Goal: Task Accomplishment & Management: Manage account settings

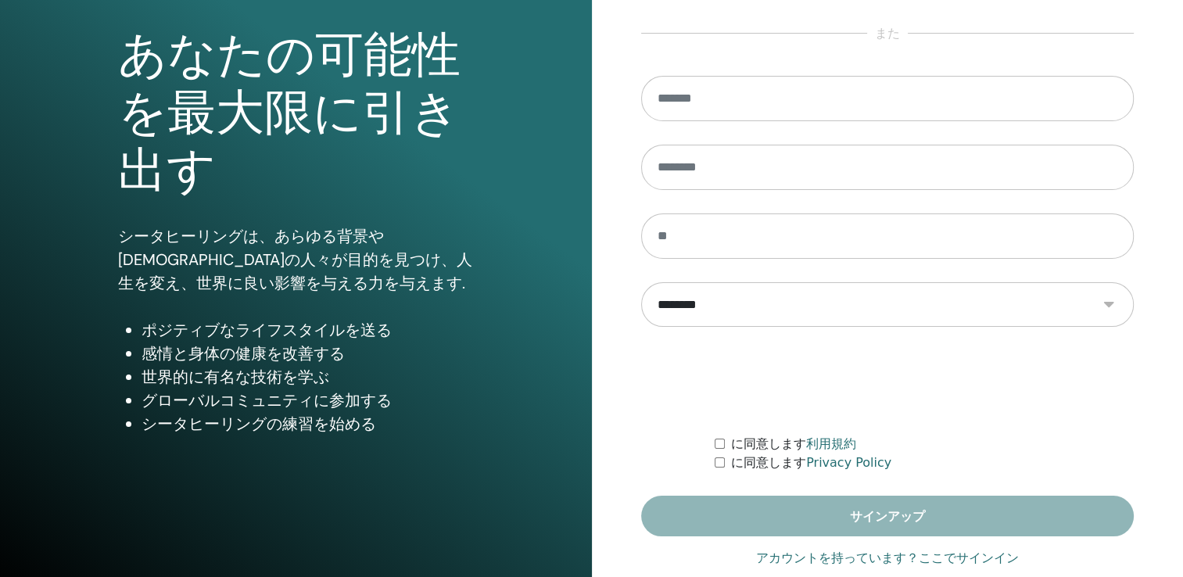
scroll to position [173, 0]
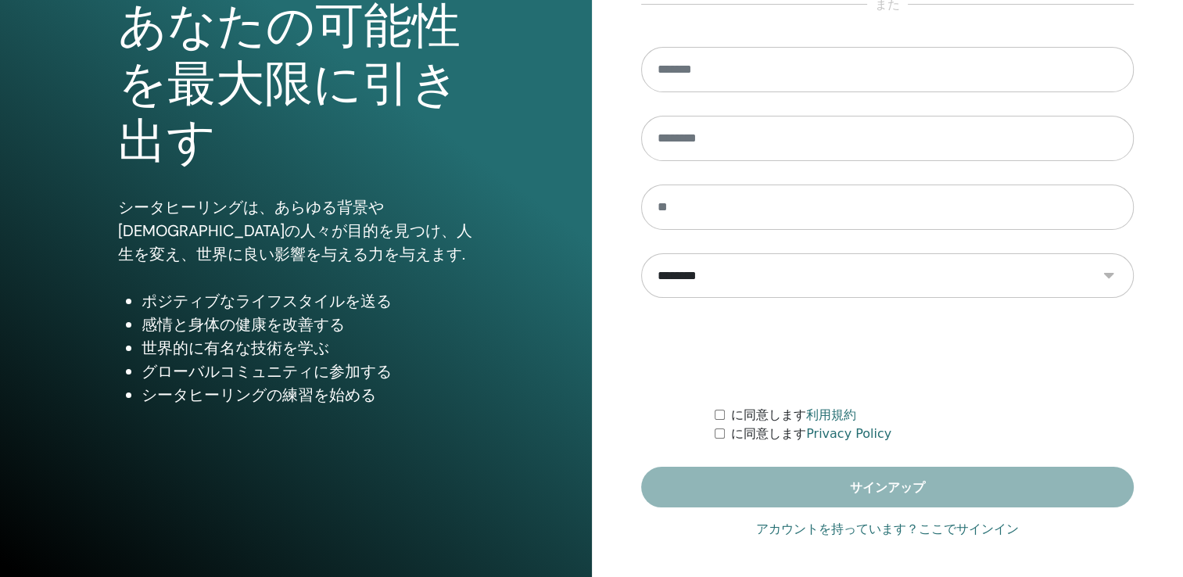
type input "**********"
click at [904, 524] on link "アカウントを持っています？ここでサインイン" at bounding box center [887, 529] width 263 height 19
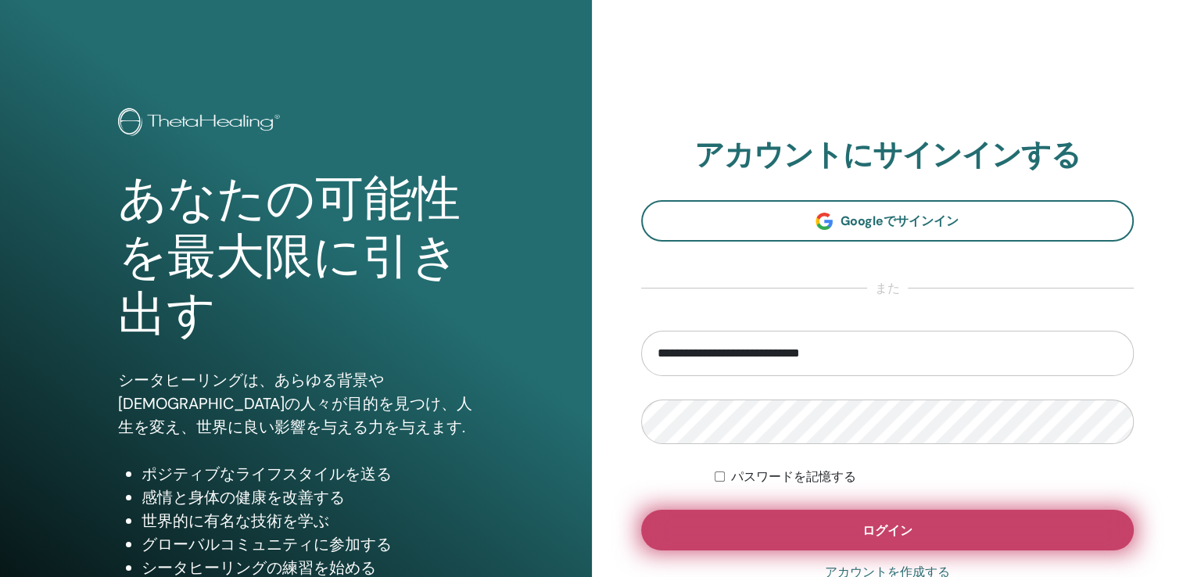
click at [908, 530] on span "ログイン" at bounding box center [888, 531] width 50 height 16
click at [921, 523] on button "ログイン" at bounding box center [888, 530] width 494 height 41
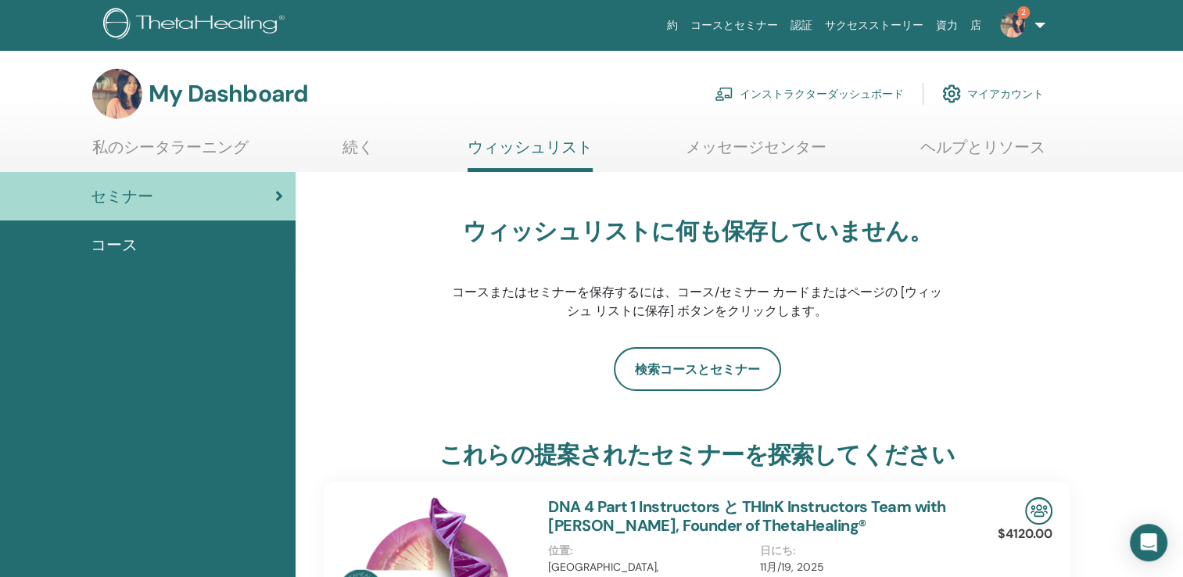
click at [826, 88] on link "インストラクターダッシュボード" at bounding box center [809, 94] width 189 height 34
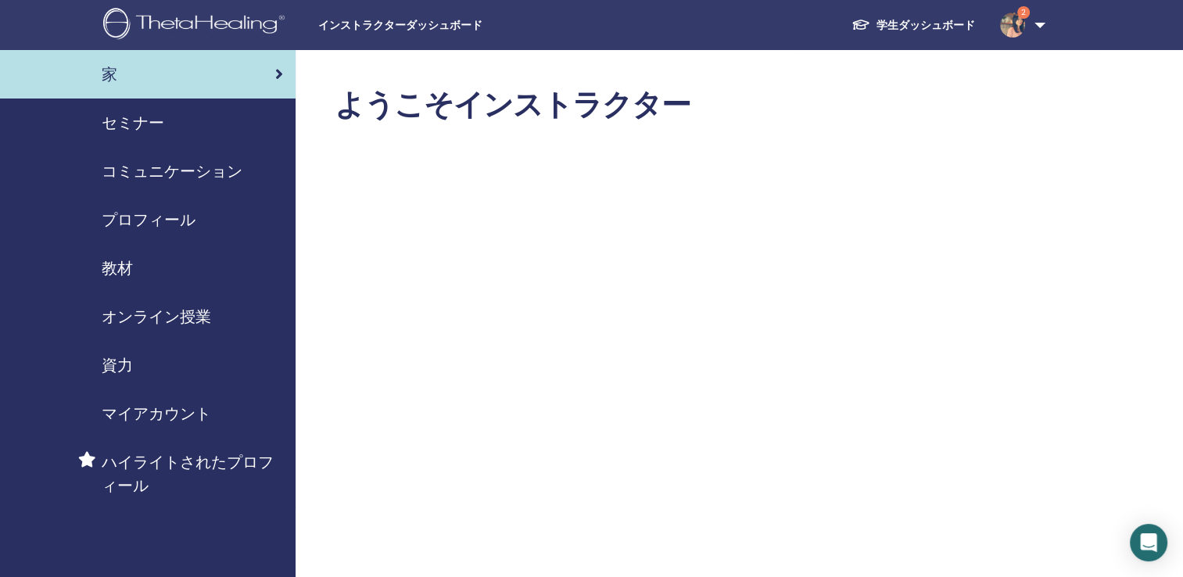
click at [137, 131] on span "セミナー" at bounding box center [133, 122] width 63 height 23
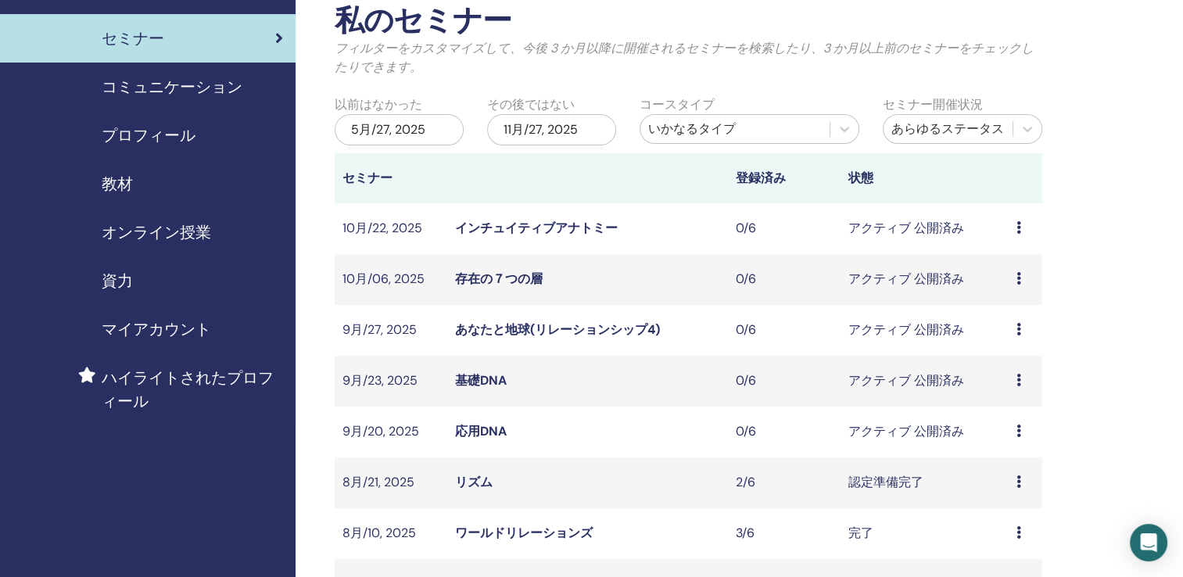
scroll to position [235, 0]
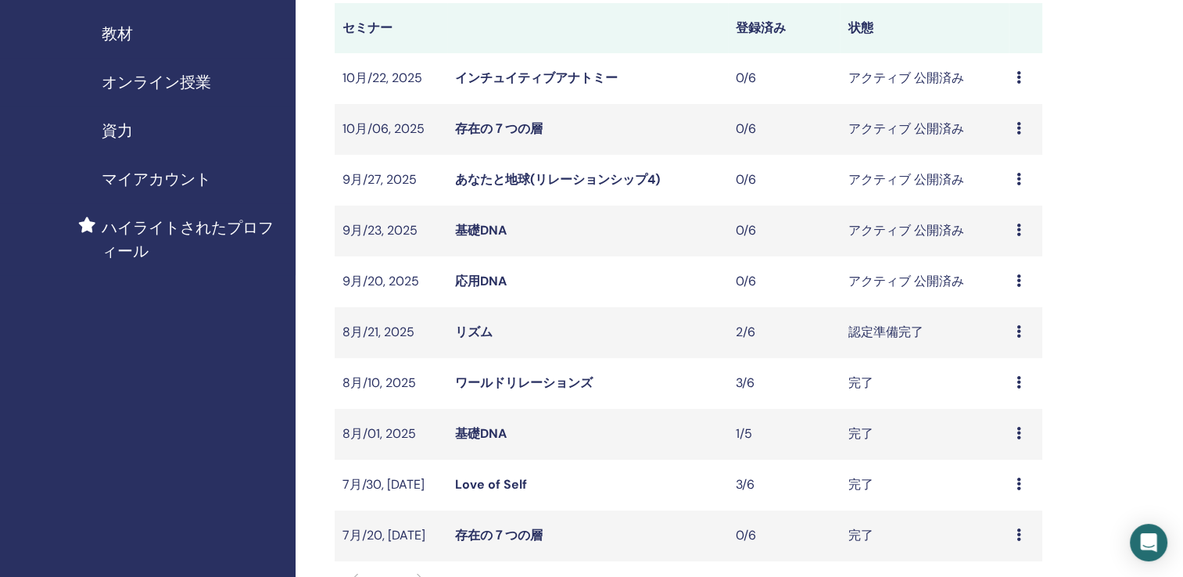
click at [477, 331] on link "リズム" at bounding box center [474, 332] width 38 height 16
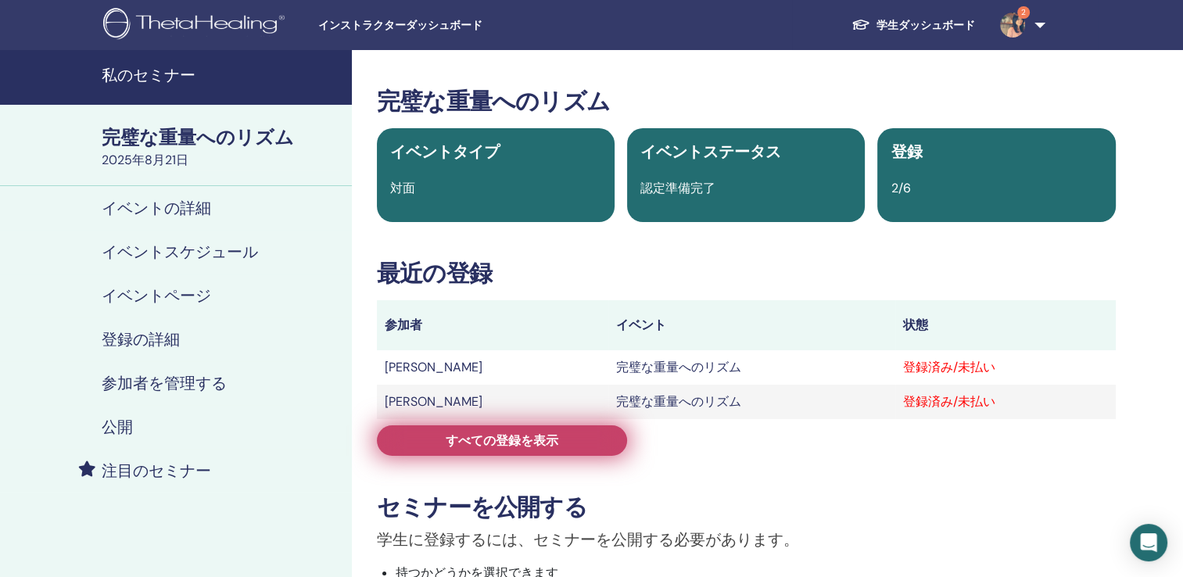
click at [482, 445] on span "すべての登録を表示" at bounding box center [502, 441] width 113 height 16
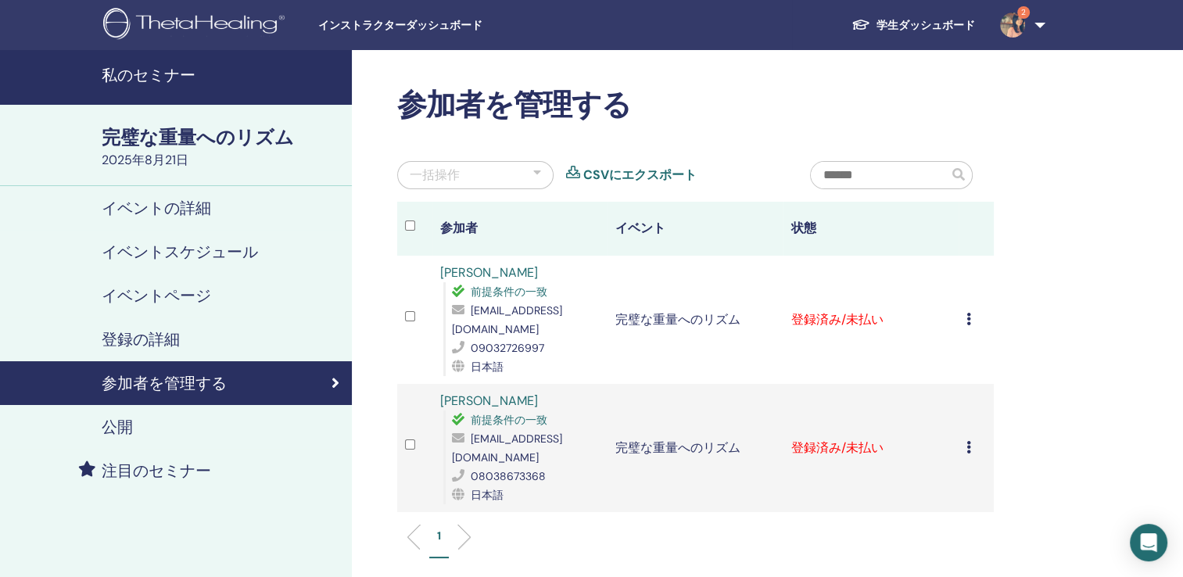
click at [968, 313] on icon at bounding box center [969, 319] width 5 height 13
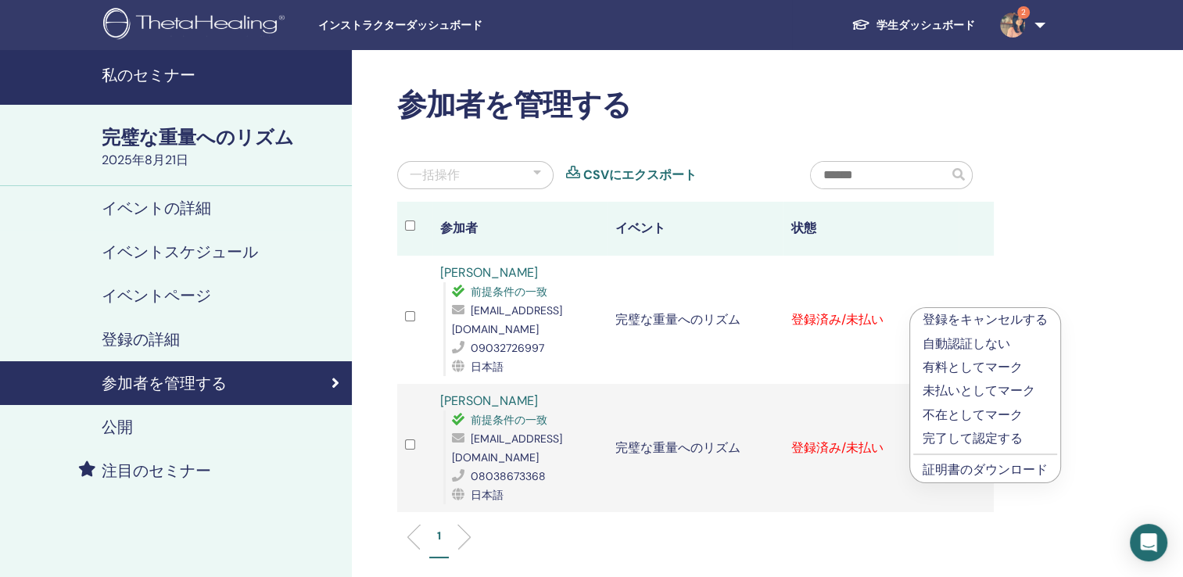
click at [962, 439] on p "完了して認定する" at bounding box center [985, 438] width 125 height 19
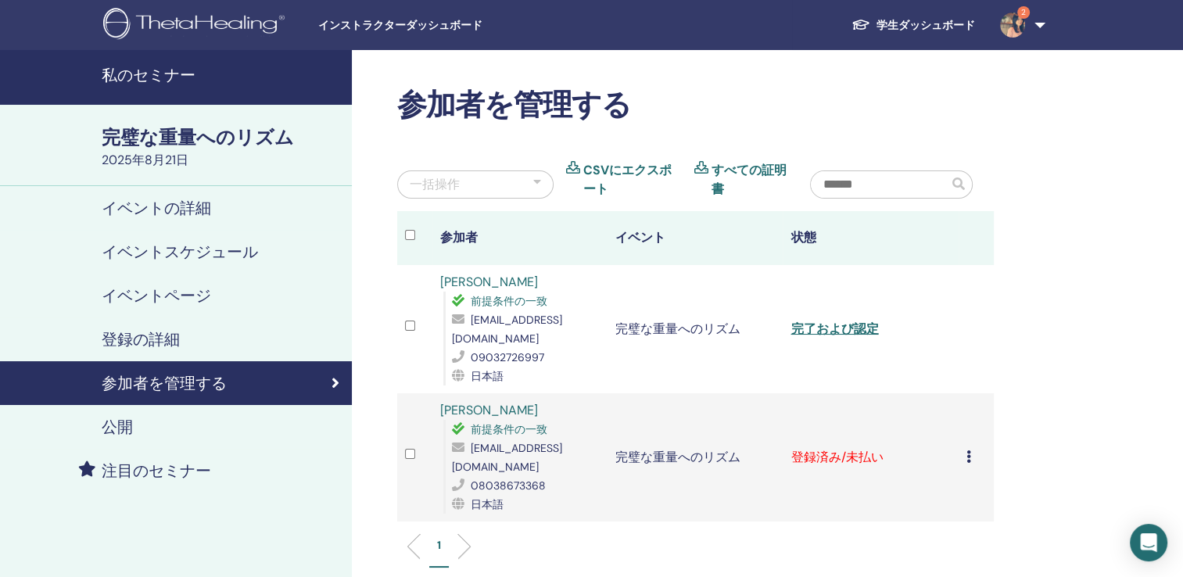
click at [968, 451] on icon at bounding box center [969, 457] width 5 height 13
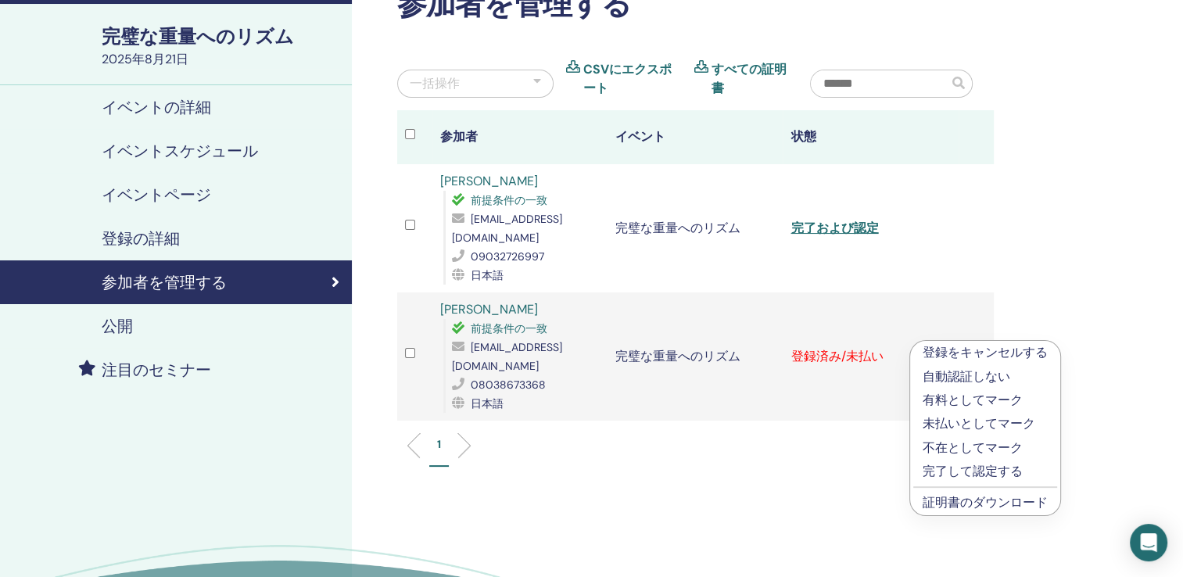
scroll to position [235, 0]
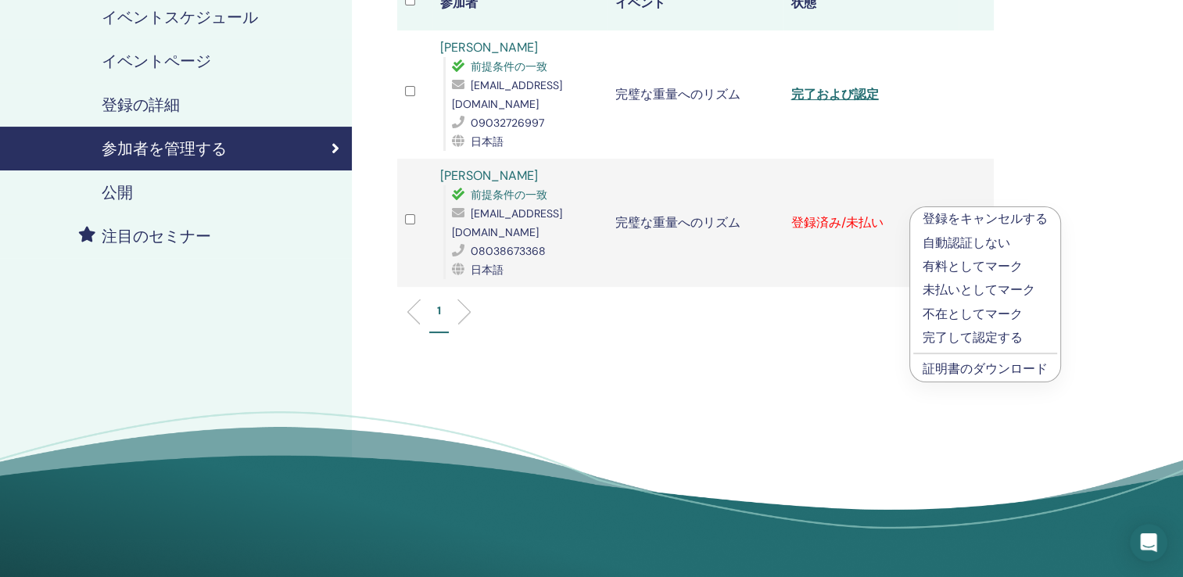
click at [976, 342] on p "完了して認定する" at bounding box center [985, 338] width 125 height 19
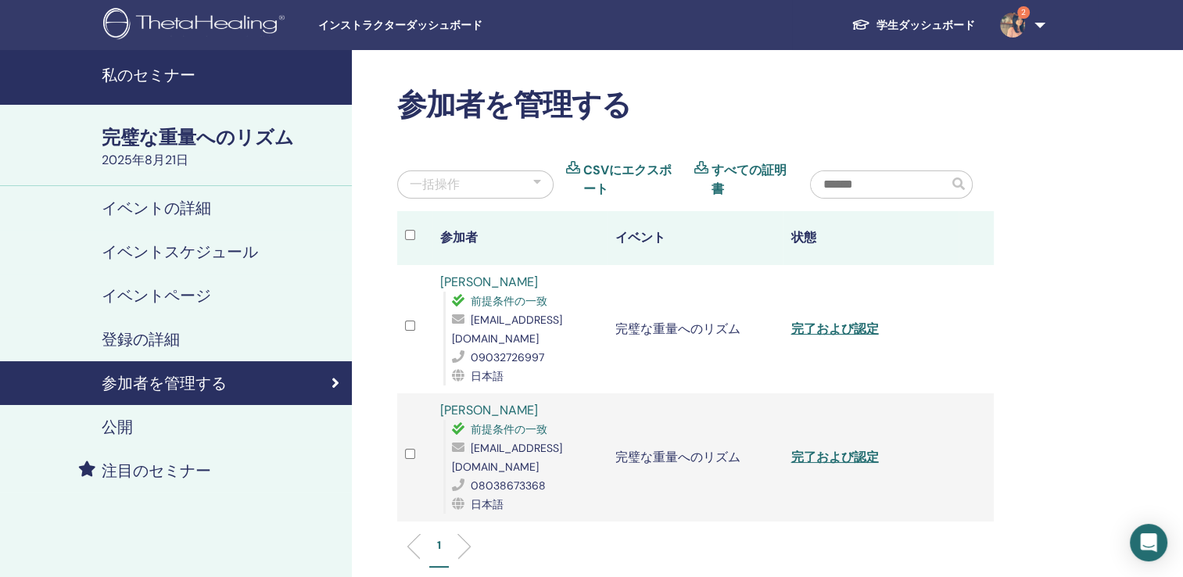
click at [163, 74] on h4 "私のセミナー" at bounding box center [222, 75] width 241 height 19
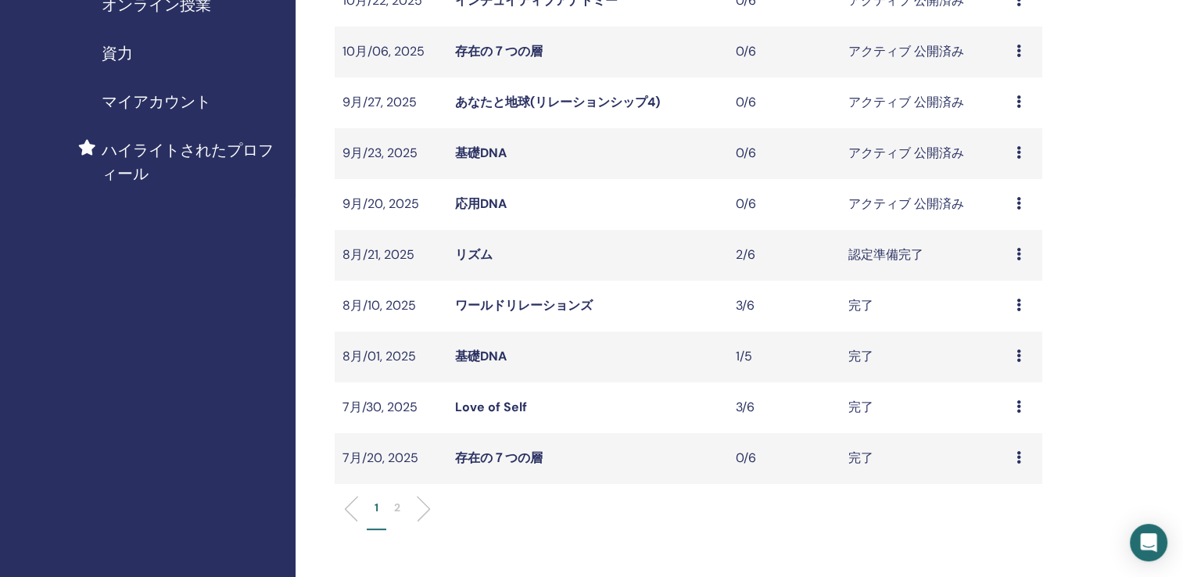
scroll to position [313, 0]
click at [378, 506] on p "1" at bounding box center [377, 507] width 4 height 16
click at [375, 506] on p "1" at bounding box center [377, 507] width 4 height 16
click at [398, 502] on p "2" at bounding box center [397, 507] width 6 height 16
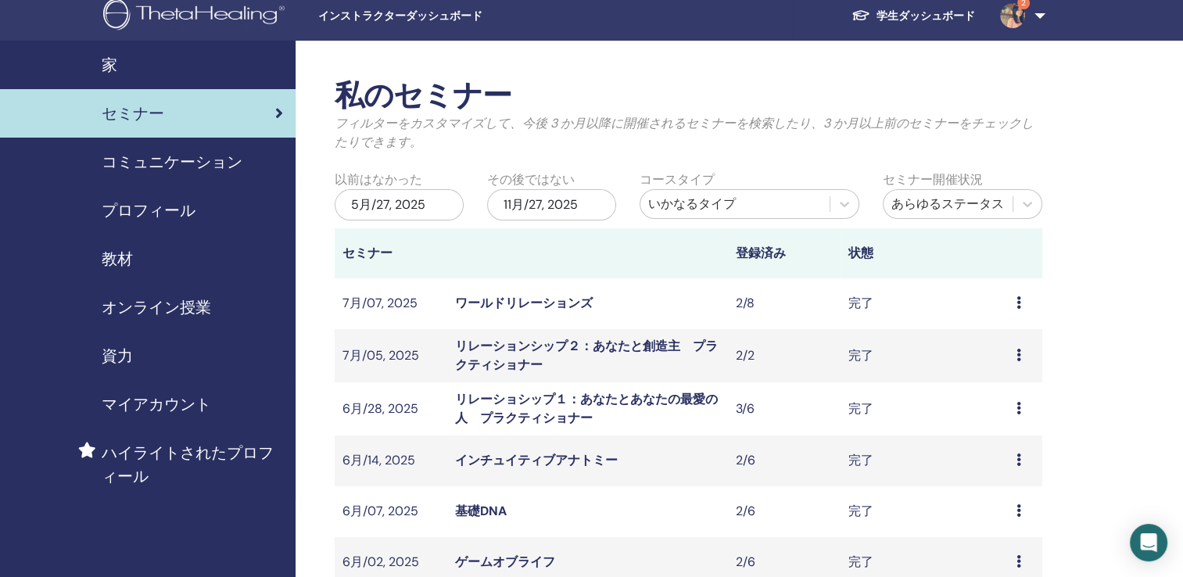
scroll to position [0, 0]
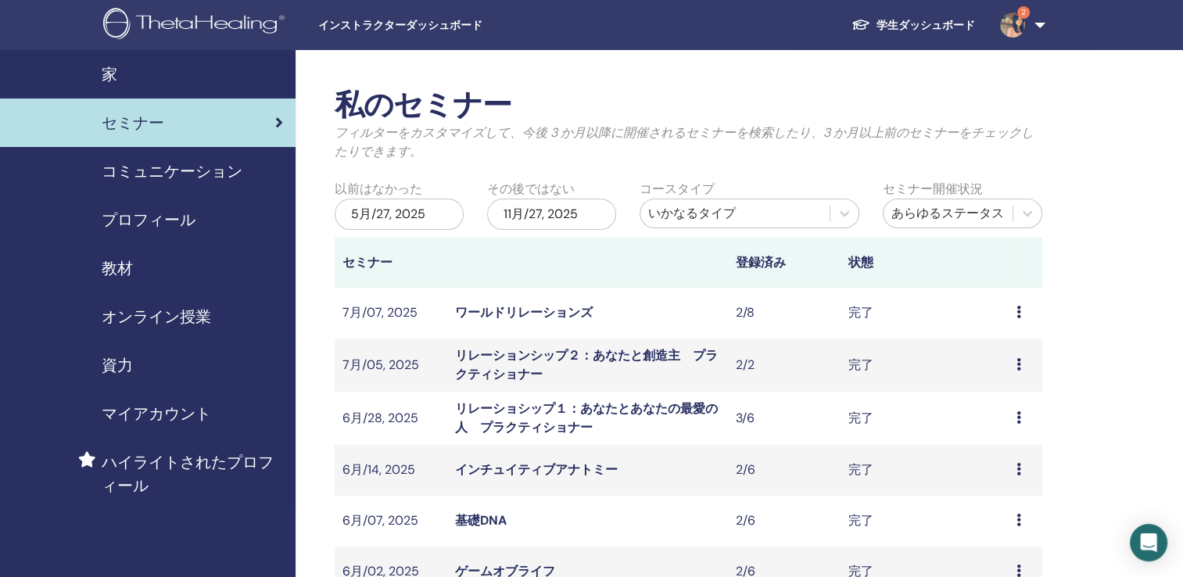
click at [435, 210] on div "5月/27, 2025" at bounding box center [399, 214] width 129 height 31
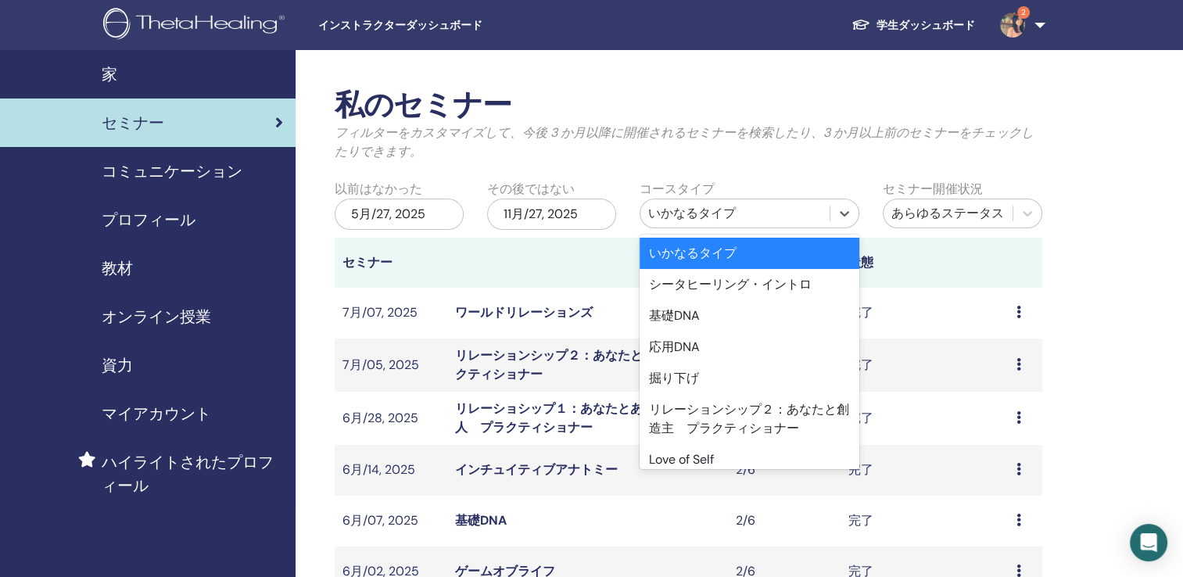
click at [773, 214] on div "いかなるタイプ" at bounding box center [735, 213] width 174 height 19
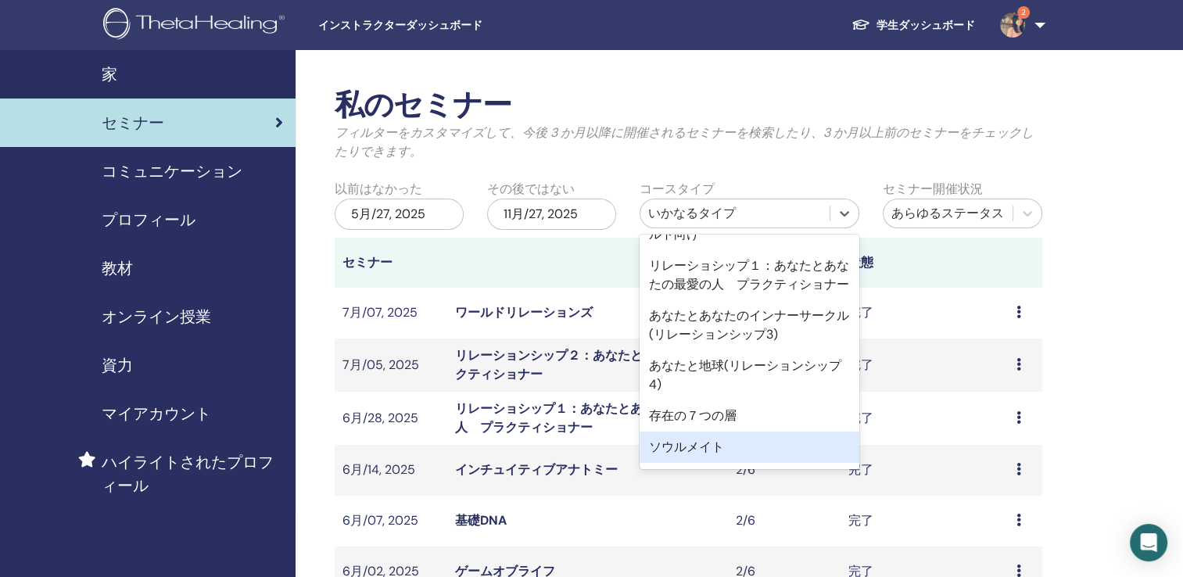
scroll to position [313, 0]
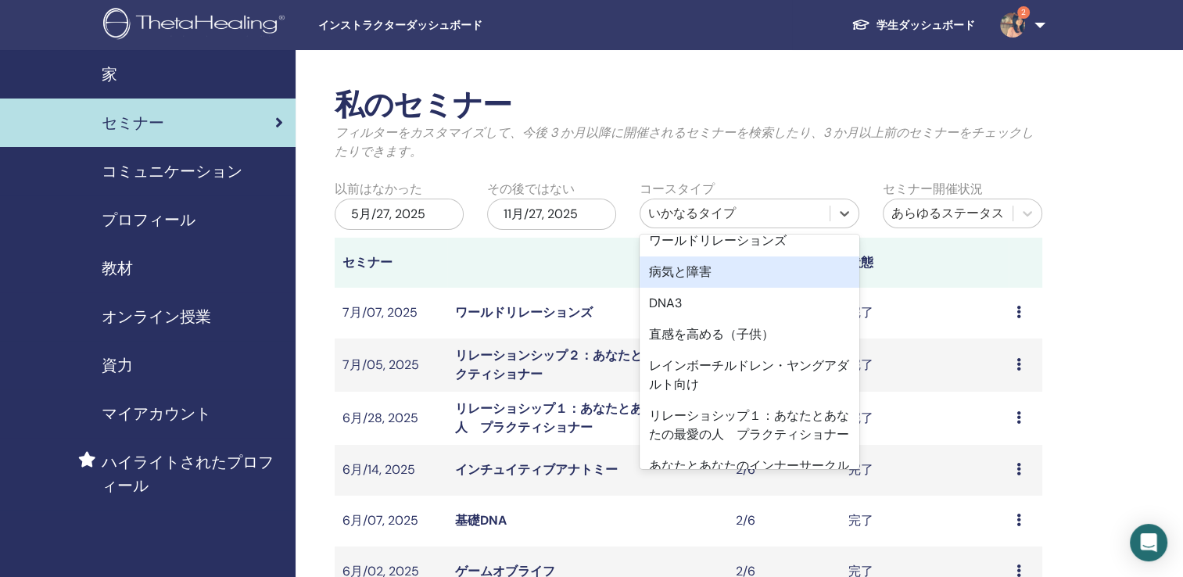
click at [707, 268] on div "病気と障害" at bounding box center [750, 272] width 221 height 31
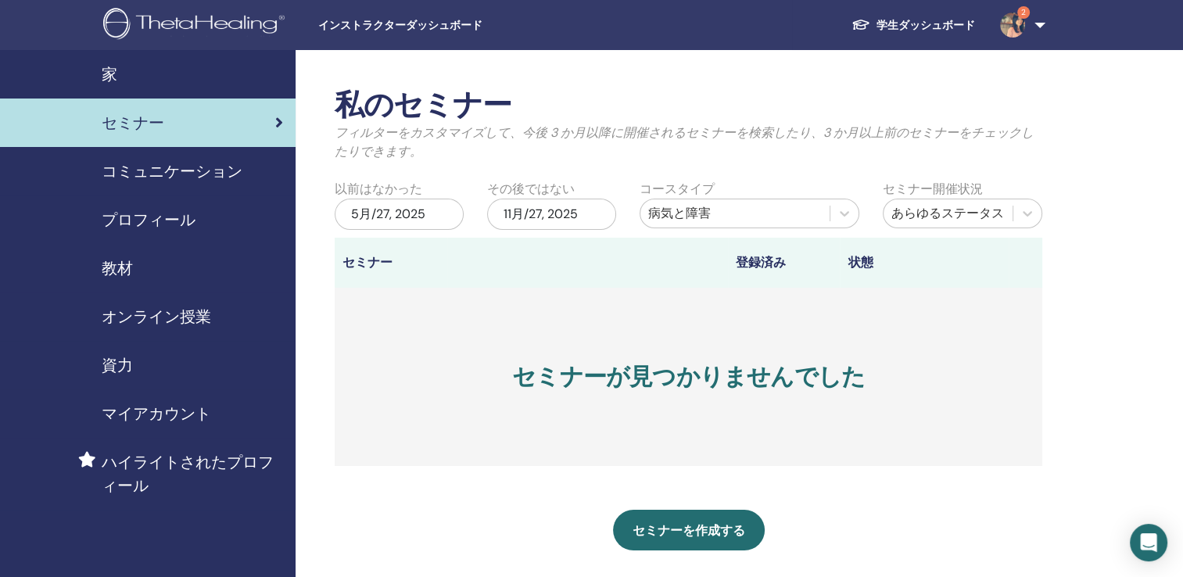
click at [453, 211] on div "5月/27, 2025" at bounding box center [399, 214] width 129 height 31
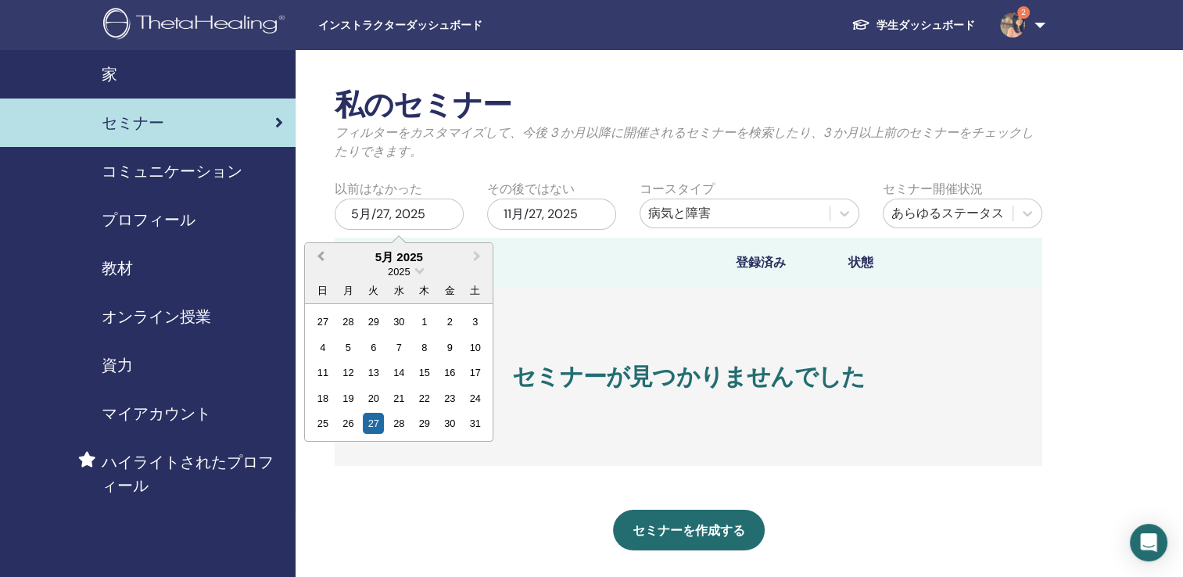
click at [321, 252] on span "Previous Month" at bounding box center [321, 256] width 0 height 16
click at [431, 399] on div "24" at bounding box center [424, 398] width 21 height 21
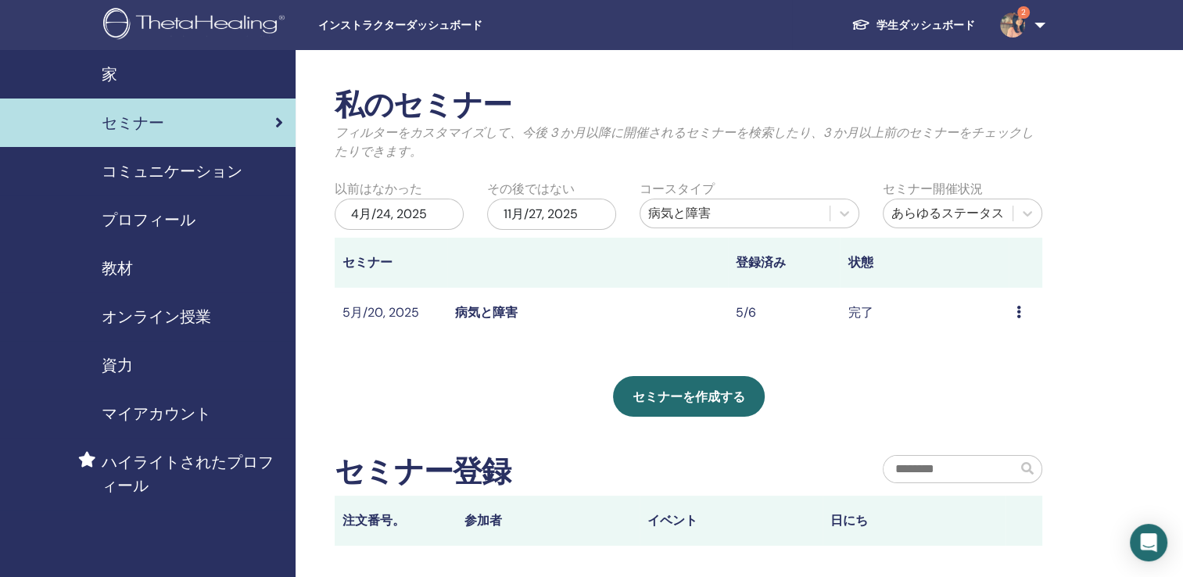
click at [497, 318] on link "病気と障害" at bounding box center [486, 312] width 63 height 16
click at [499, 317] on link "病気と障害" at bounding box center [486, 312] width 63 height 16
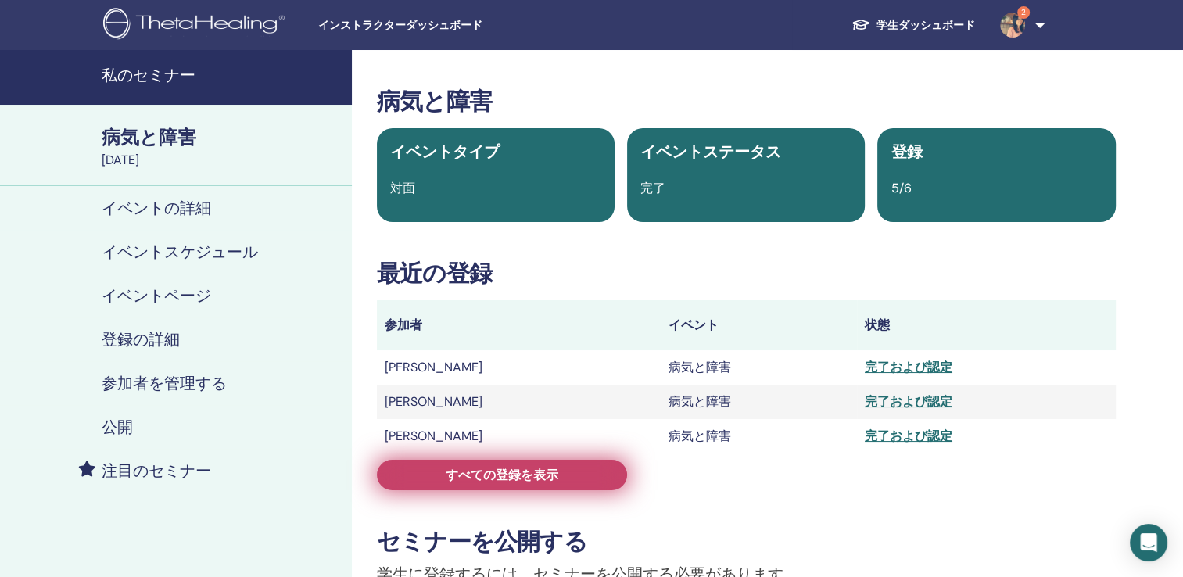
click at [513, 478] on span "すべての登録を表示" at bounding box center [502, 475] width 113 height 16
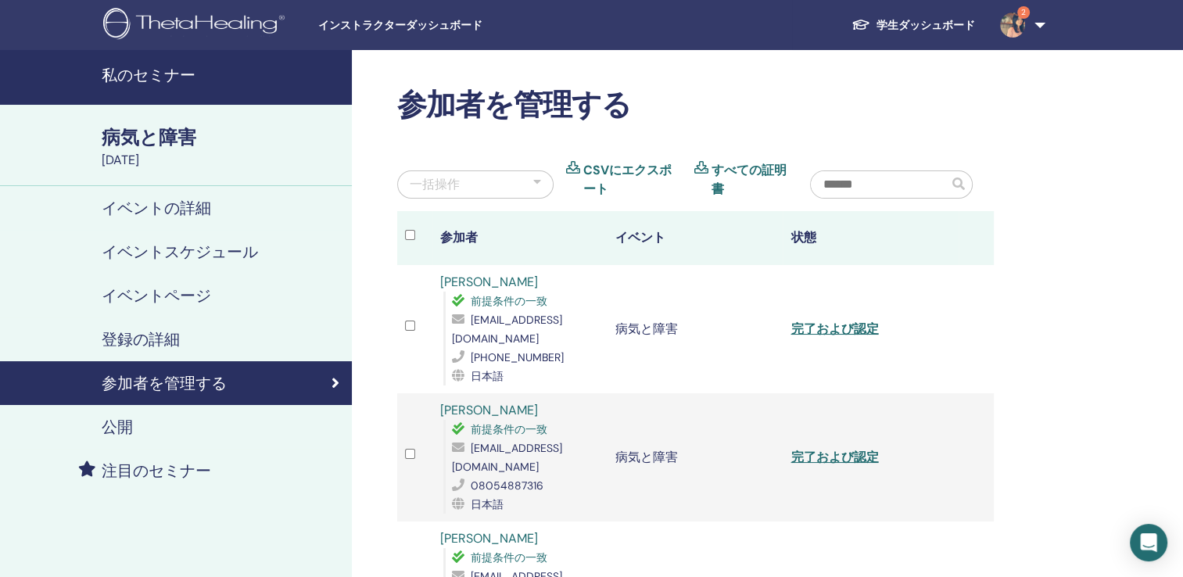
scroll to position [78, 0]
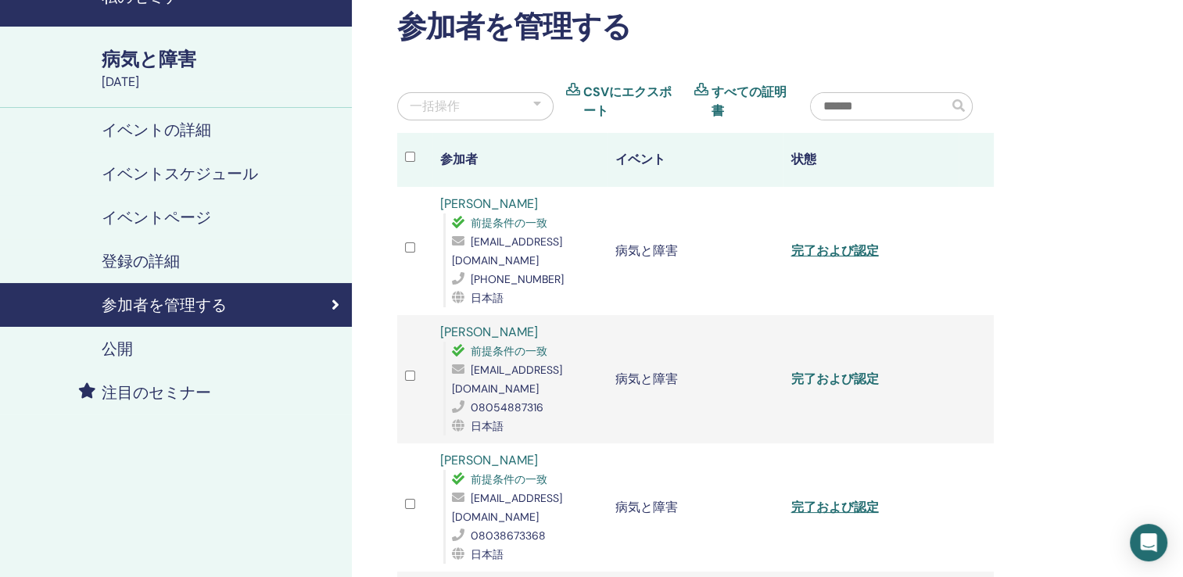
click at [864, 371] on link "完了および認定" at bounding box center [835, 379] width 88 height 16
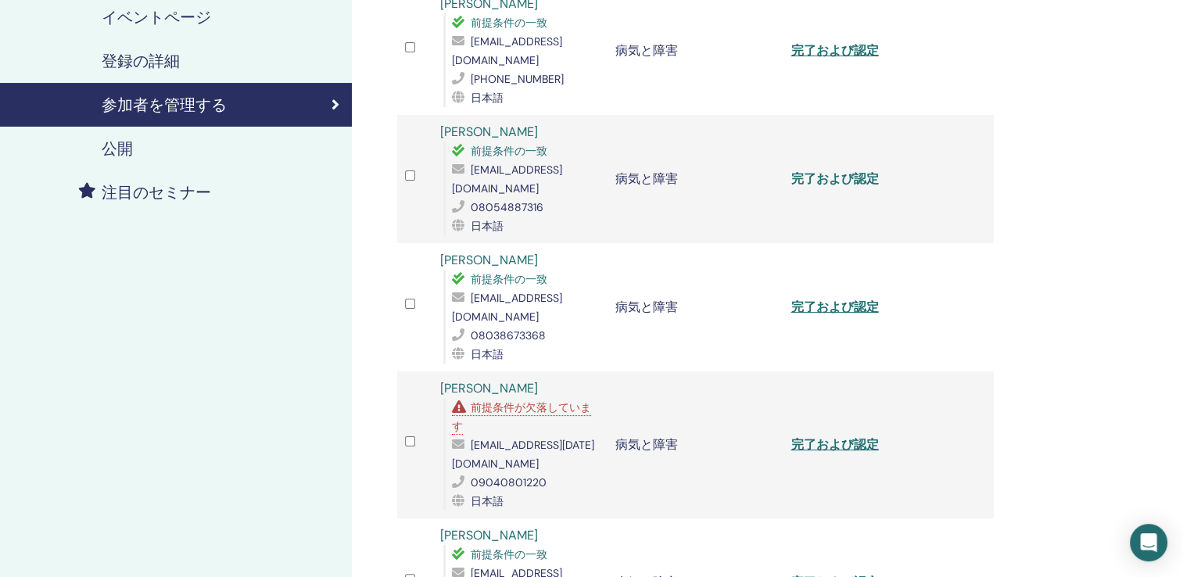
scroll to position [313, 0]
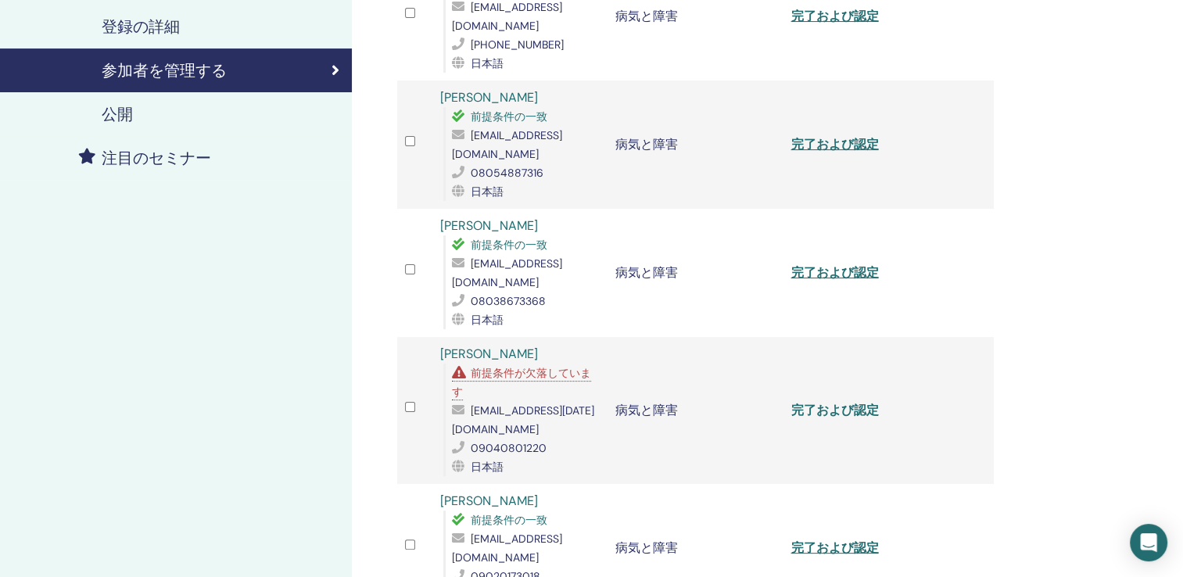
click at [842, 402] on link "完了および認定" at bounding box center [835, 410] width 88 height 16
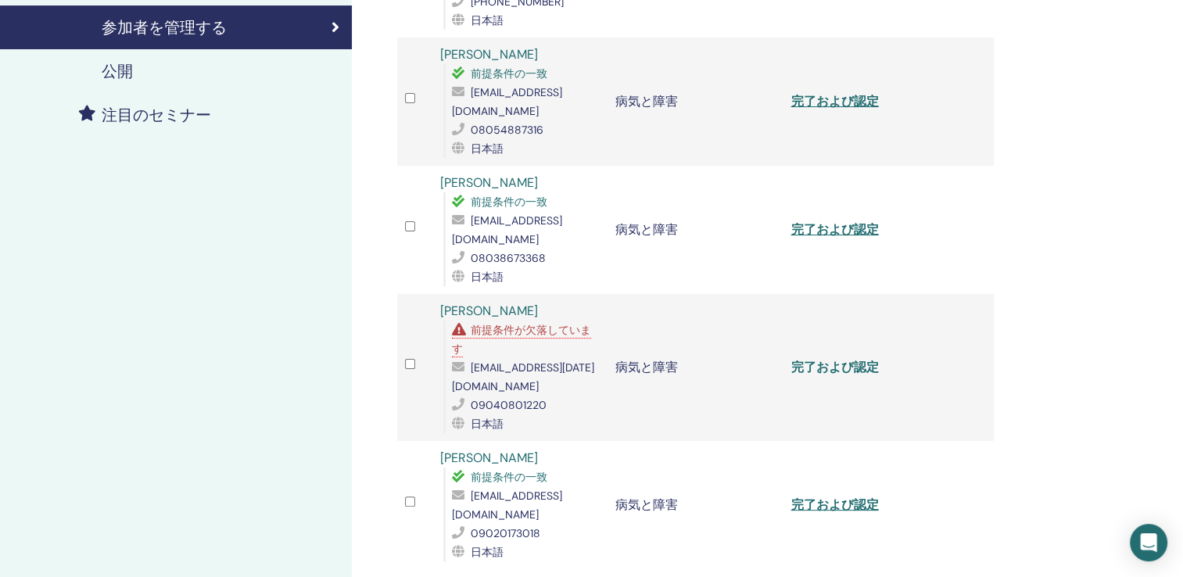
scroll to position [391, 0]
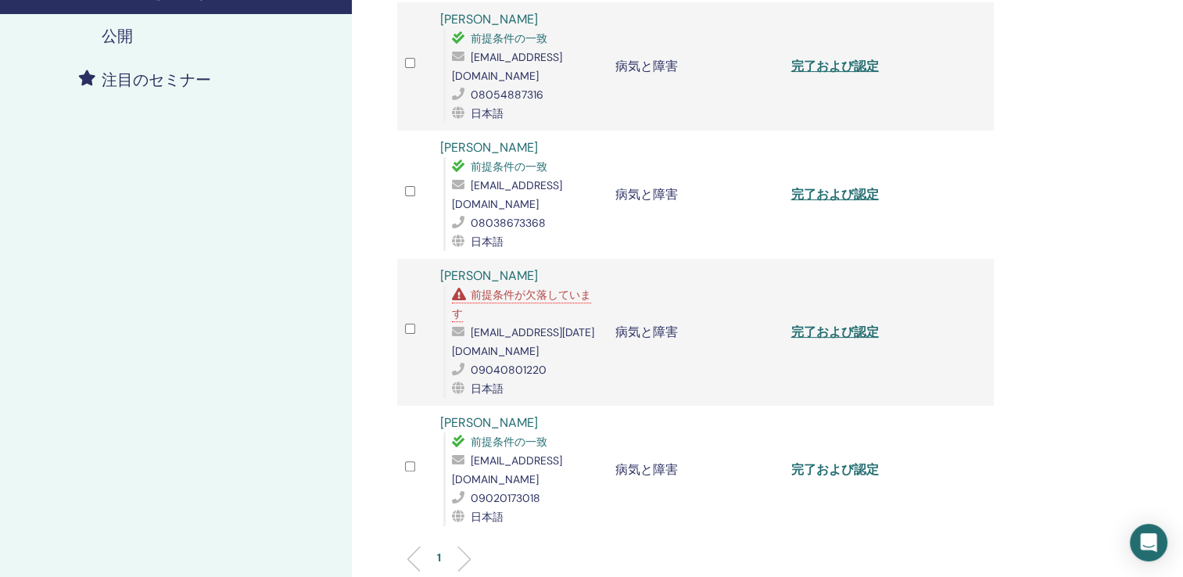
click at [826, 462] on link "完了および認定" at bounding box center [835, 470] width 88 height 16
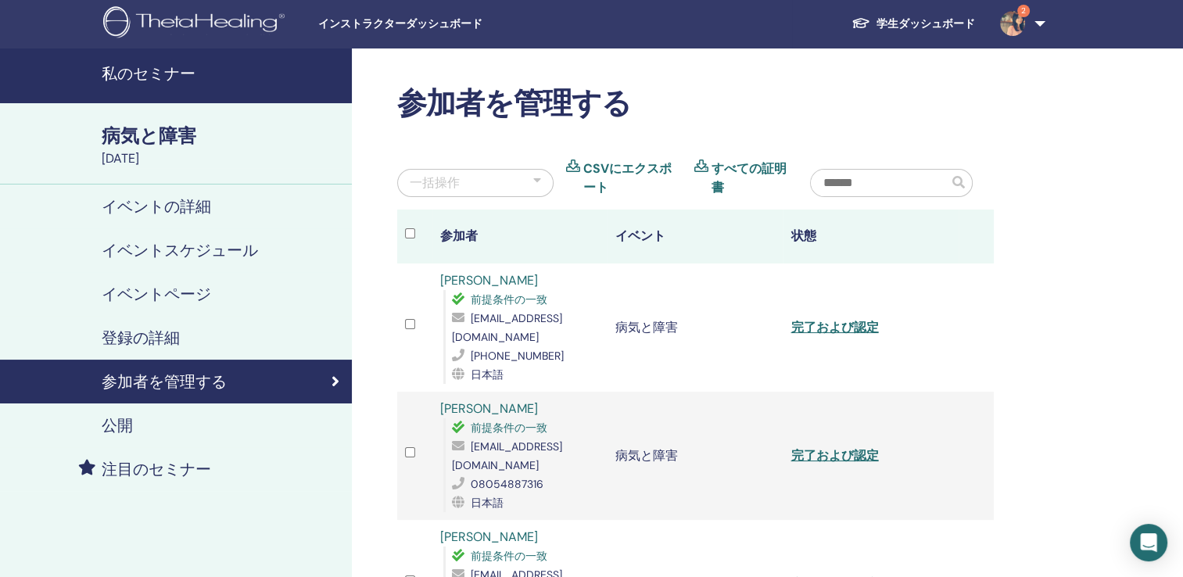
scroll to position [0, 0]
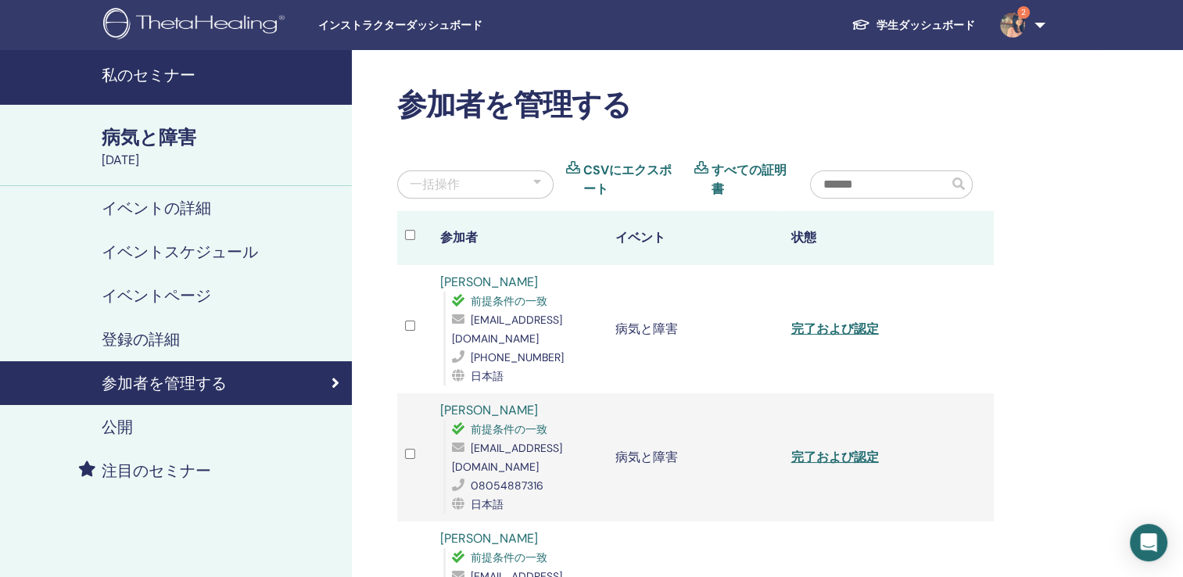
click at [181, 76] on h4 "私のセミナー" at bounding box center [222, 75] width 241 height 19
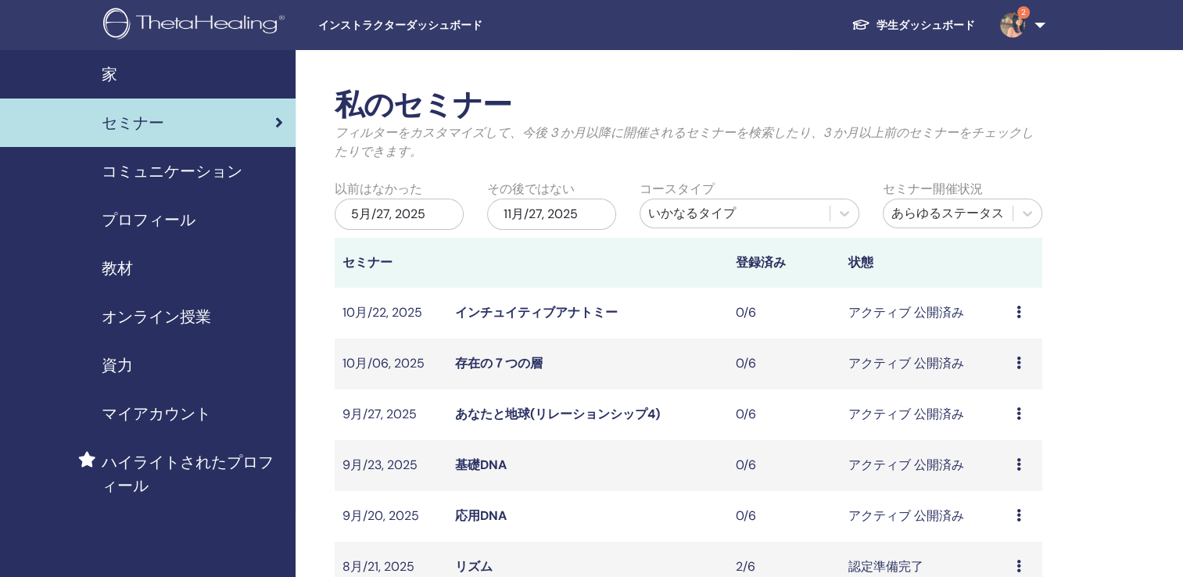
click at [114, 269] on span "教材" at bounding box center [117, 268] width 31 height 23
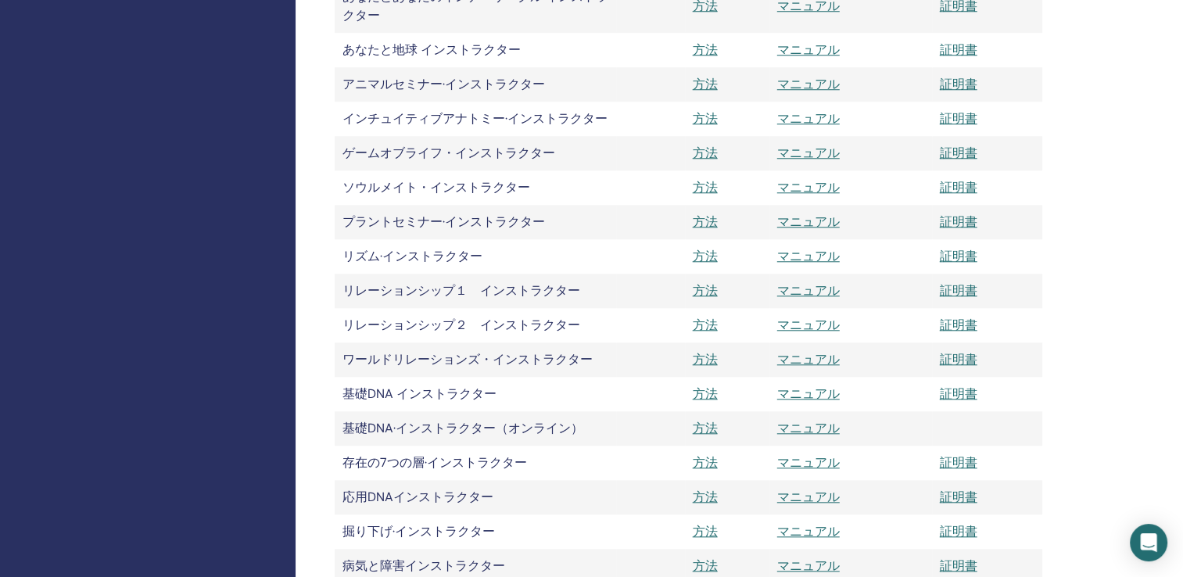
scroll to position [1643, 0]
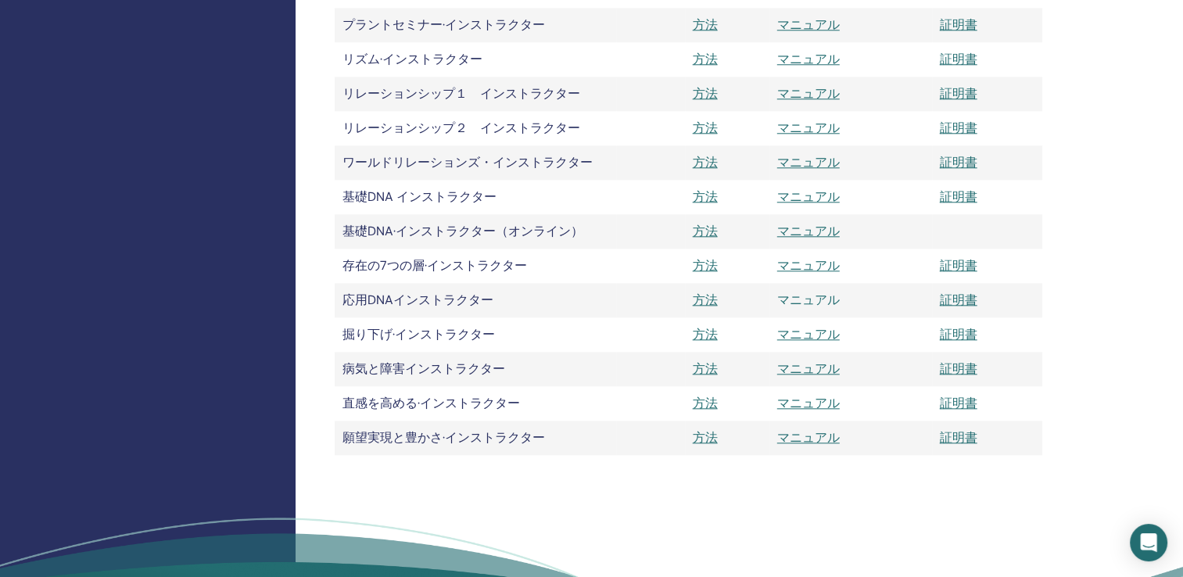
click at [810, 305] on link "マニュアル" at bounding box center [809, 300] width 63 height 16
